Goal: Task Accomplishment & Management: Manage account settings

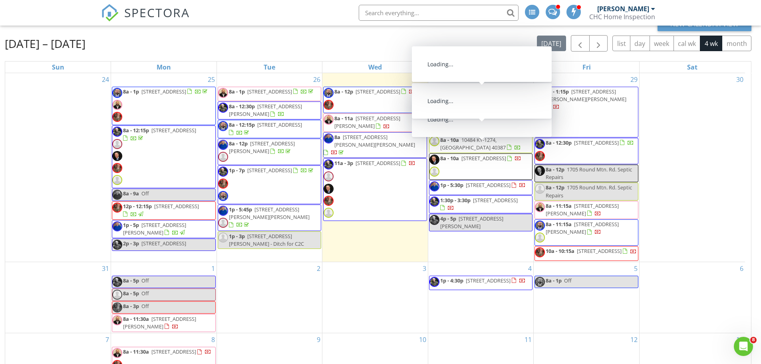
drag, startPoint x: 470, startPoint y: 104, endPoint x: 472, endPoint y: 98, distance: 6.7
click at [472, 95] on span "766 Beaumont Ave, Harrodsburg 40330" at bounding box center [484, 91] width 45 height 7
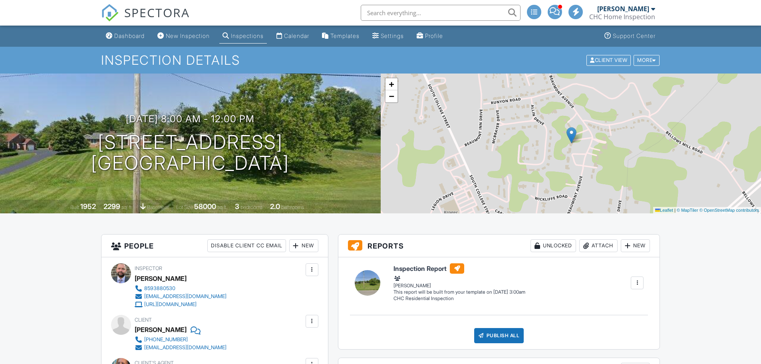
click at [305, 247] on div "New" at bounding box center [303, 245] width 29 height 13
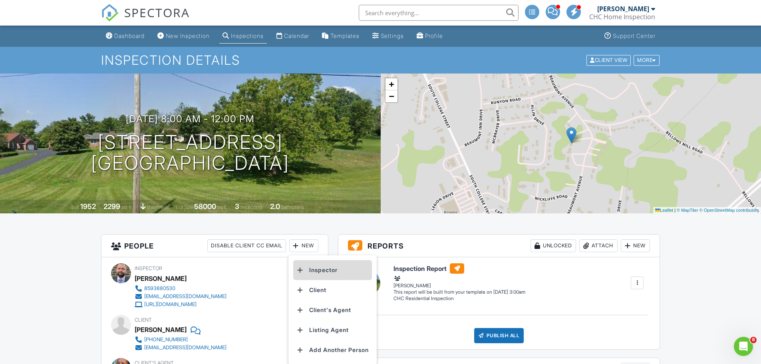
click at [314, 270] on li "Inspector" at bounding box center [332, 270] width 79 height 20
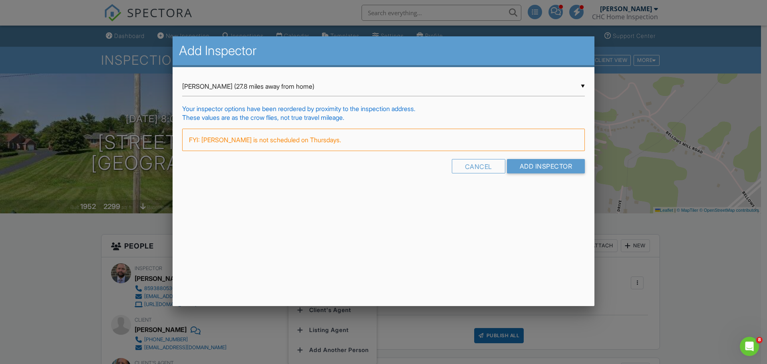
click at [584, 85] on input "Vance Leigh (27.8 miles away from home)" at bounding box center [383, 87] width 403 height 20
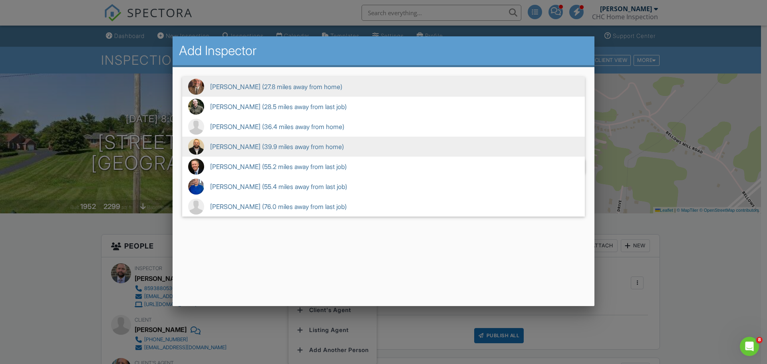
click at [246, 148] on span "Billy Adams (39.9 miles away from home)" at bounding box center [383, 147] width 403 height 20
type input "Billy Adams (39.9 miles away from home)"
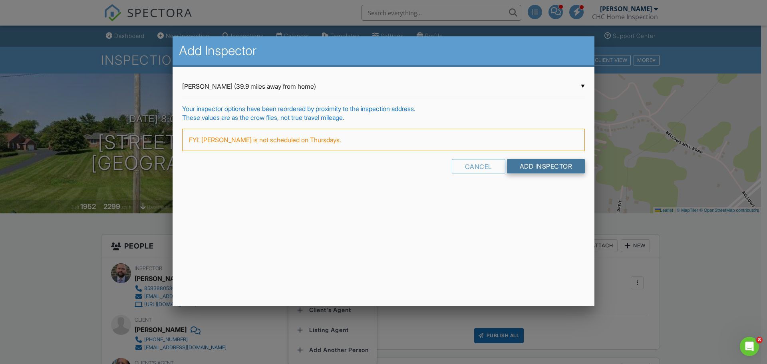
click at [540, 166] on input "Add Inspector" at bounding box center [546, 166] width 78 height 14
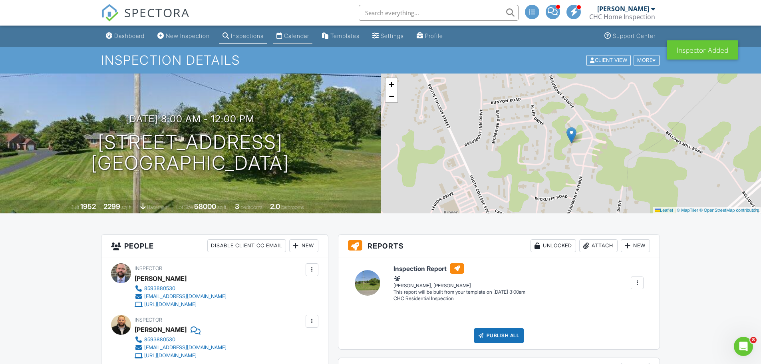
click at [307, 35] on div "Calendar" at bounding box center [296, 35] width 25 height 7
click at [0, 0] on div at bounding box center [0, 0] width 0 height 0
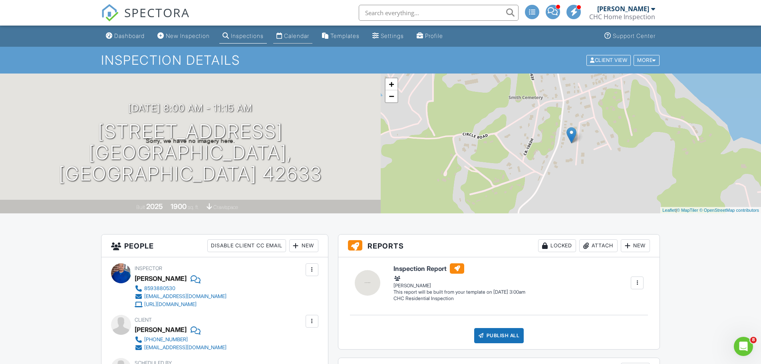
click at [306, 36] on div "Calendar" at bounding box center [296, 35] width 25 height 7
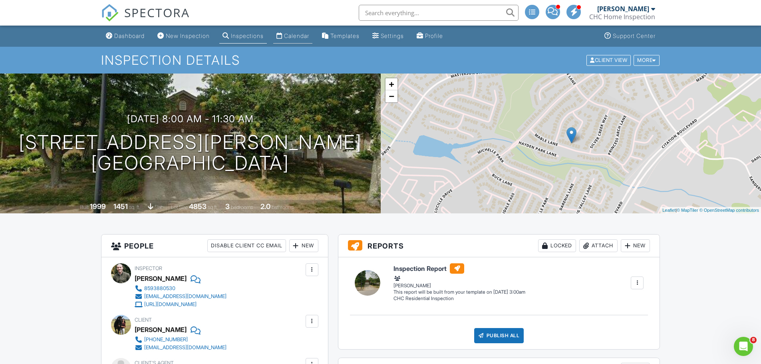
click at [308, 34] on div "Calendar" at bounding box center [296, 35] width 25 height 7
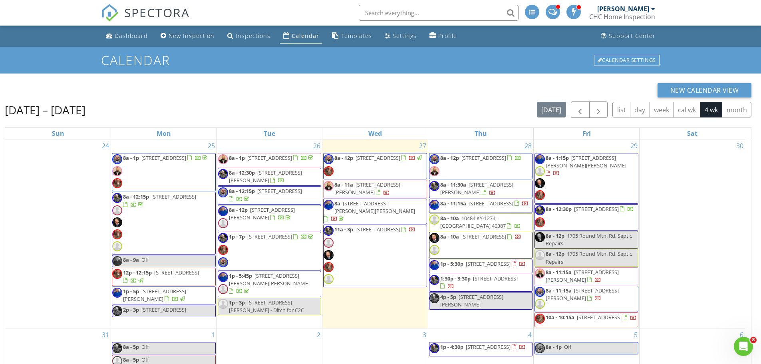
click at [520, 269] on span "1p - 5:30p 525 Lake Rd, East Bernstadt 40729" at bounding box center [478, 266] width 96 height 12
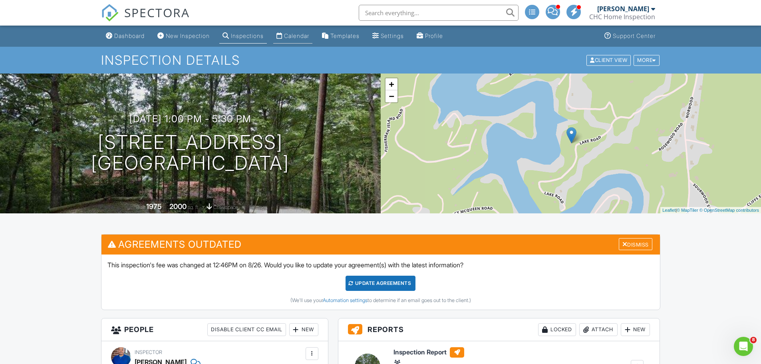
click at [303, 36] on div "Calendar" at bounding box center [296, 35] width 25 height 7
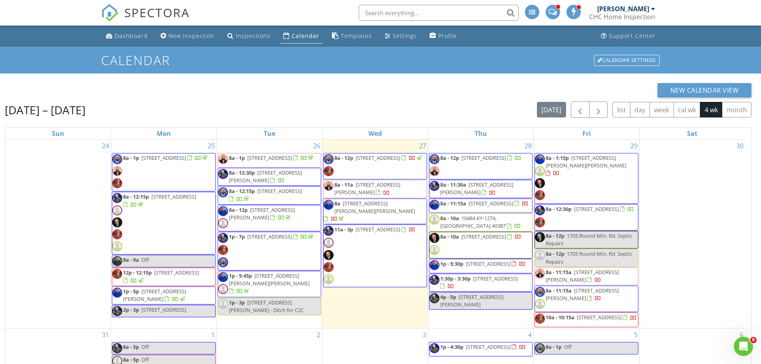
click at [462, 161] on span "[STREET_ADDRESS]" at bounding box center [484, 157] width 45 height 7
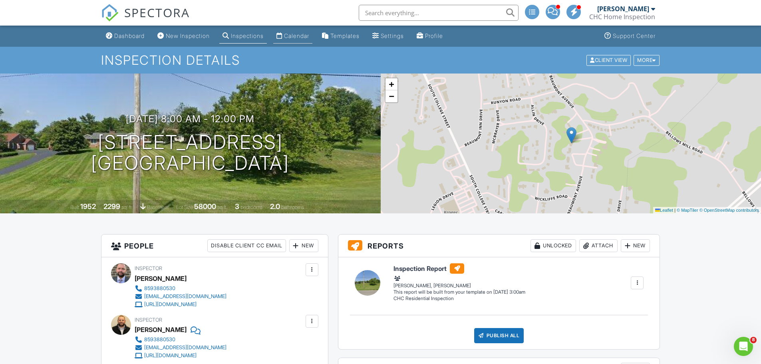
click at [297, 35] on div "Calendar" at bounding box center [296, 35] width 25 height 7
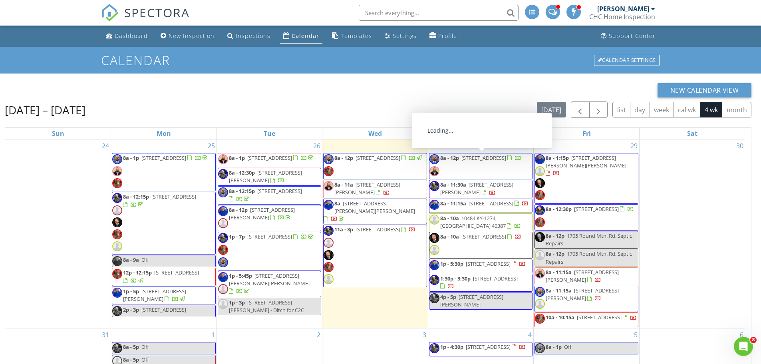
click at [462, 161] on span "766 Beaumont Ave, Harrodsburg 40330" at bounding box center [484, 157] width 45 height 7
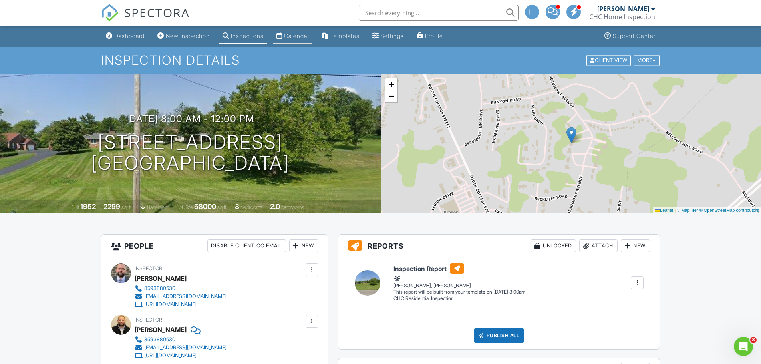
click at [302, 36] on div "Calendar" at bounding box center [296, 35] width 25 height 7
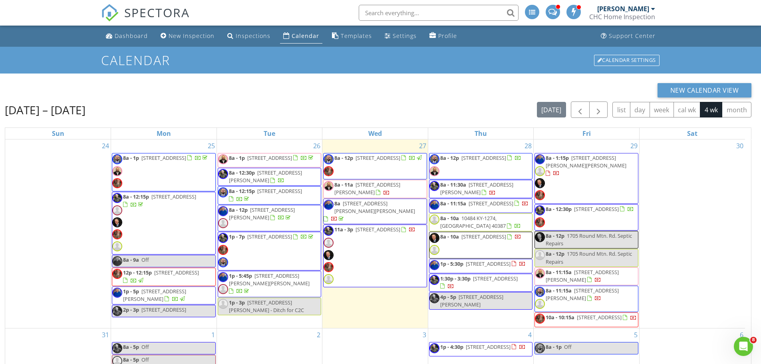
click at [612, 279] on span "8a - 11:15a [STREET_ADDRESS][PERSON_NAME]" at bounding box center [586, 277] width 103 height 16
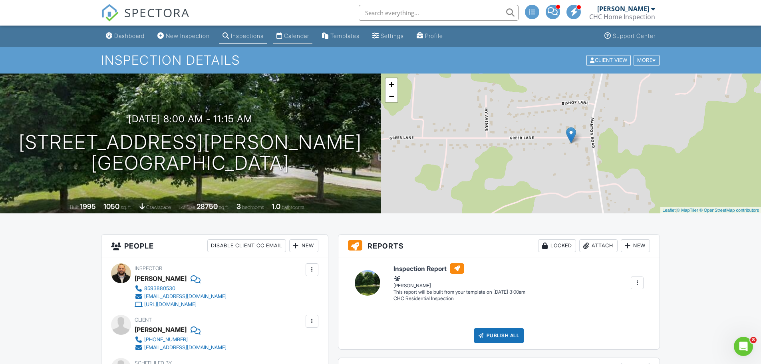
click at [299, 35] on div "Calendar" at bounding box center [296, 35] width 25 height 7
